Goal: Task Accomplishment & Management: Manage account settings

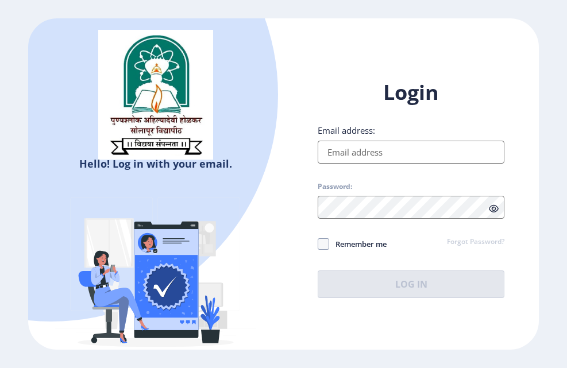
type input "[EMAIL_ADDRESS][DOMAIN_NAME]"
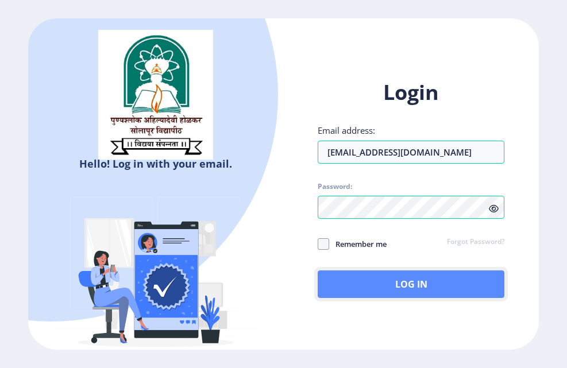
click at [411, 292] on button "Log In" at bounding box center [411, 285] width 186 height 28
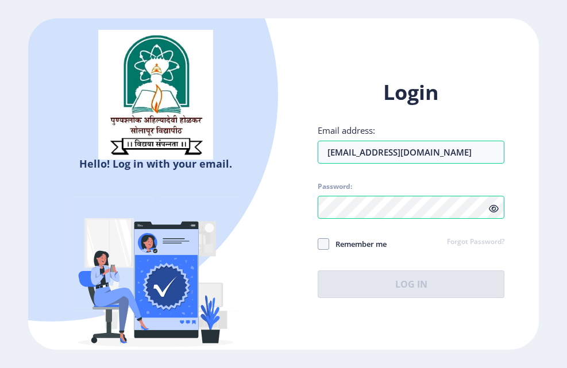
click at [491, 207] on icon at bounding box center [494, 209] width 10 height 9
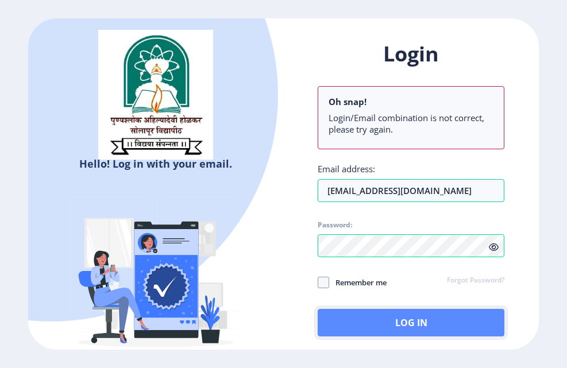
click at [419, 322] on button "Log In" at bounding box center [411, 323] width 186 height 28
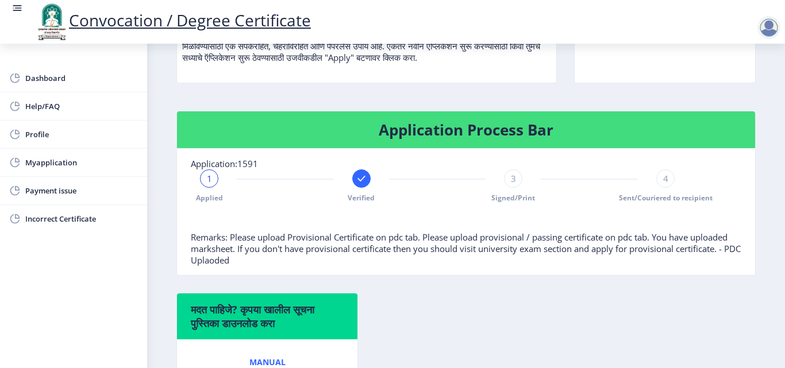
scroll to position [172, 0]
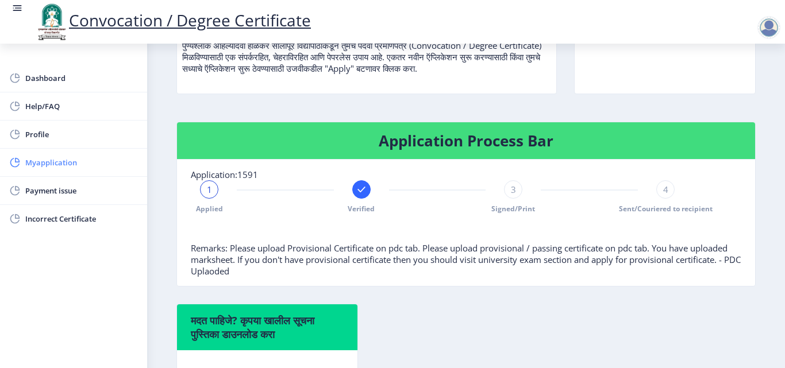
click at [55, 162] on span "Myapplication" at bounding box center [81, 163] width 113 height 14
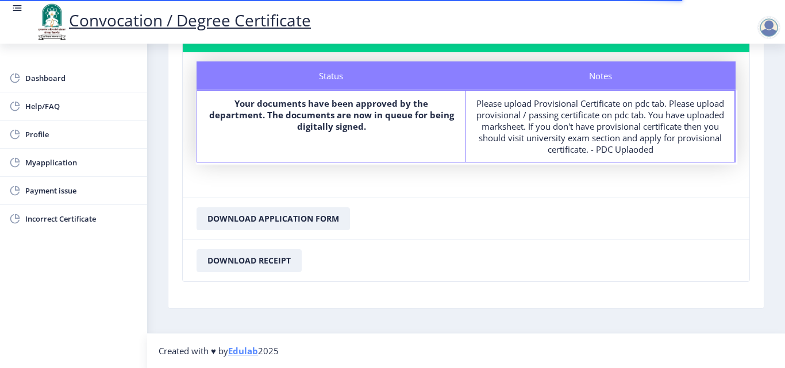
scroll to position [39, 0]
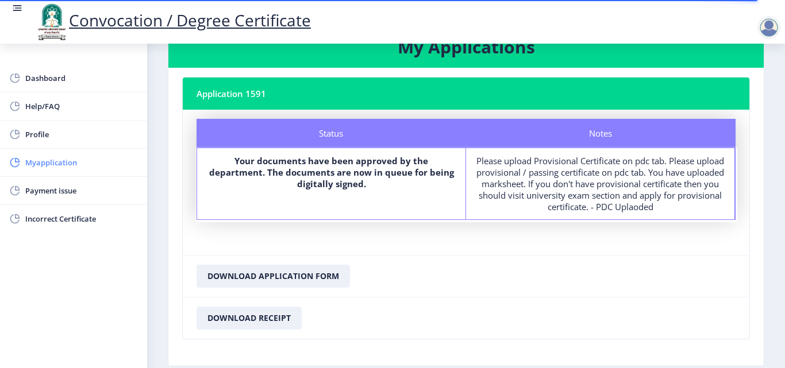
click at [66, 157] on span "Myapplication" at bounding box center [81, 163] width 113 height 14
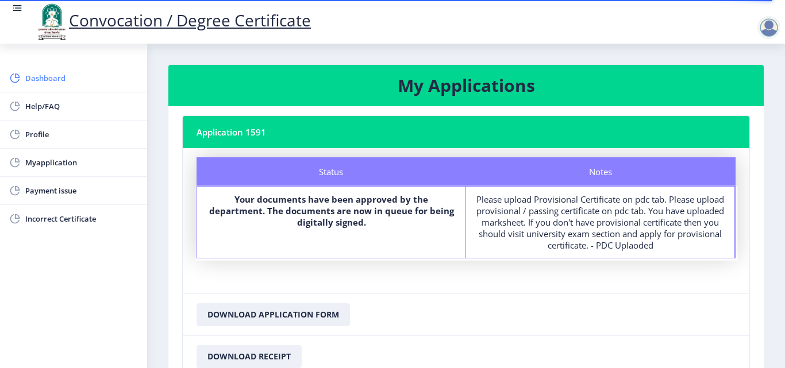
click at [59, 79] on span "Dashboard" at bounding box center [81, 78] width 113 height 14
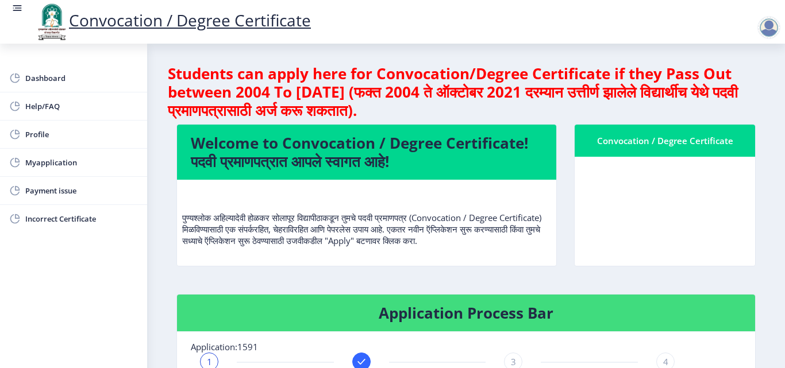
click at [567, 31] on div at bounding box center [769, 27] width 23 height 23
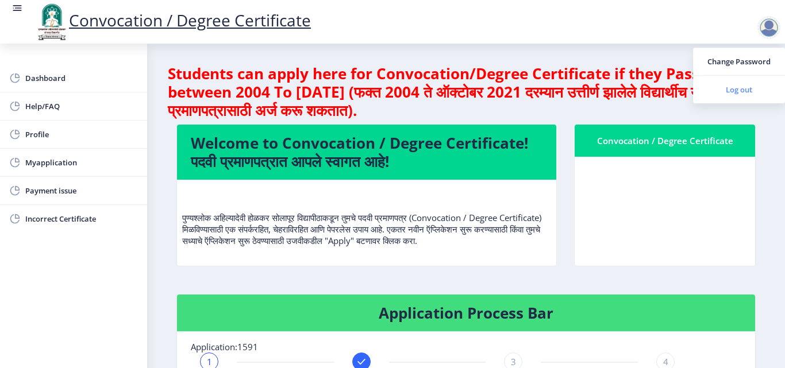
click at [567, 89] on span "Log out" at bounding box center [739, 90] width 74 height 14
